Goal: Find specific page/section: Find specific page/section

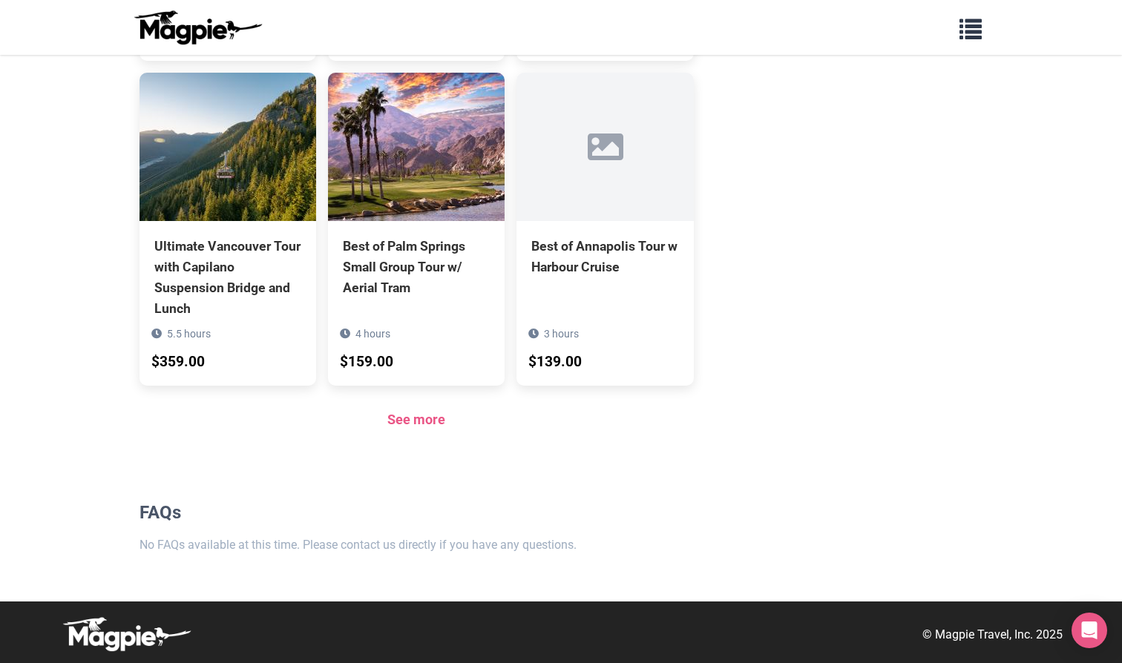
scroll to position [1085, 0]
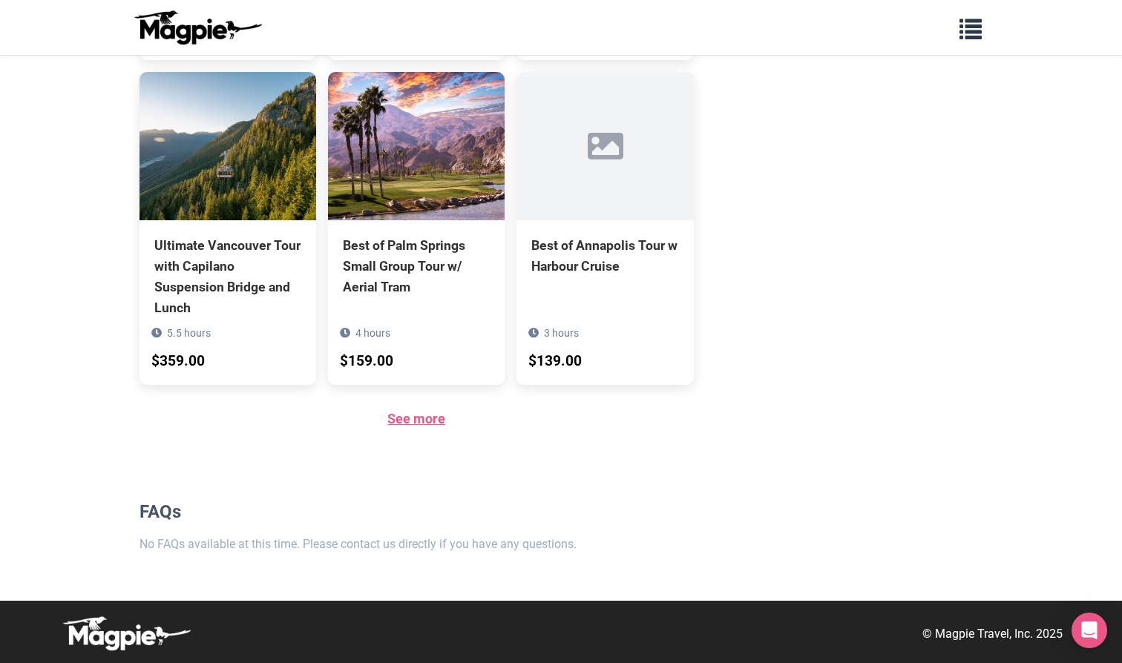
click at [420, 415] on link "See more" at bounding box center [416, 419] width 58 height 16
